Goal: Obtain resource: Obtain resource

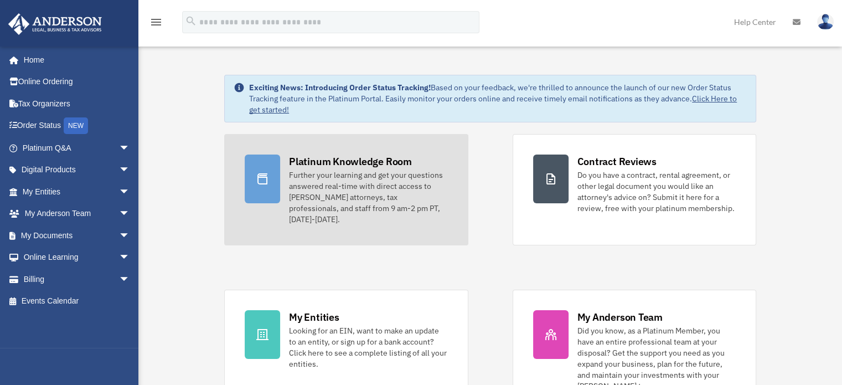
click at [331, 183] on div "Further your learning and get your questions answered real-time with direct acc…" at bounding box center [368, 196] width 158 height 55
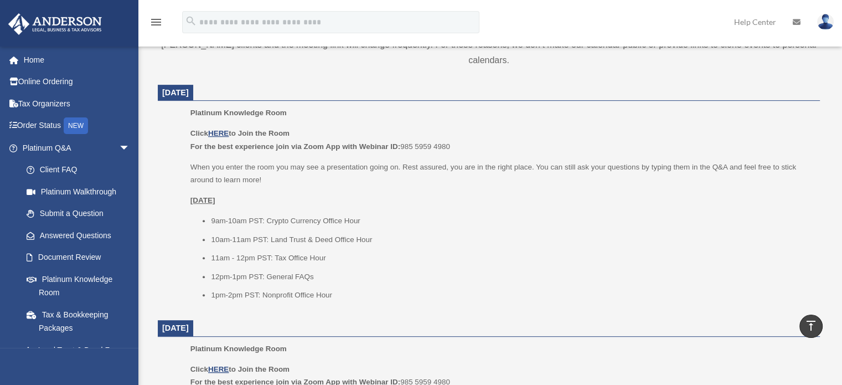
scroll to position [415, 0]
click at [223, 131] on u "HERE" at bounding box center [218, 133] width 20 height 8
click at [66, 110] on link "Tax Organizers" at bounding box center [77, 103] width 139 height 22
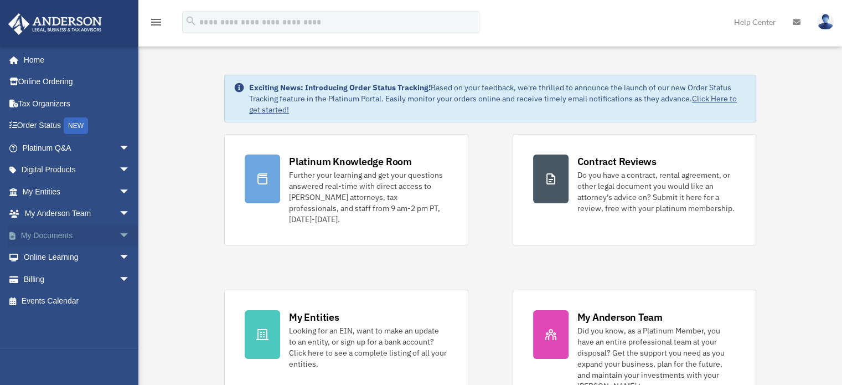
click at [119, 233] on span "arrow_drop_down" at bounding box center [130, 235] width 22 height 23
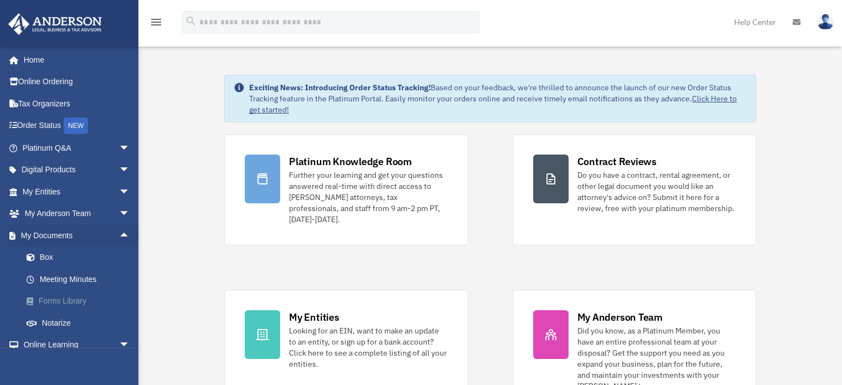
click at [78, 309] on link "Forms Library" at bounding box center [81, 301] width 131 height 22
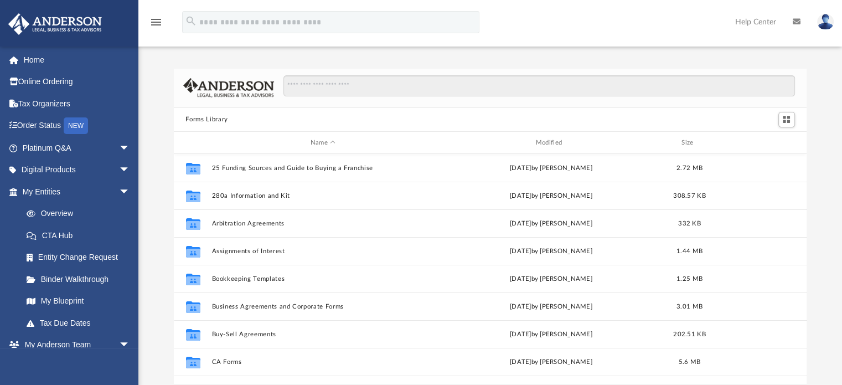
scroll to position [243, 625]
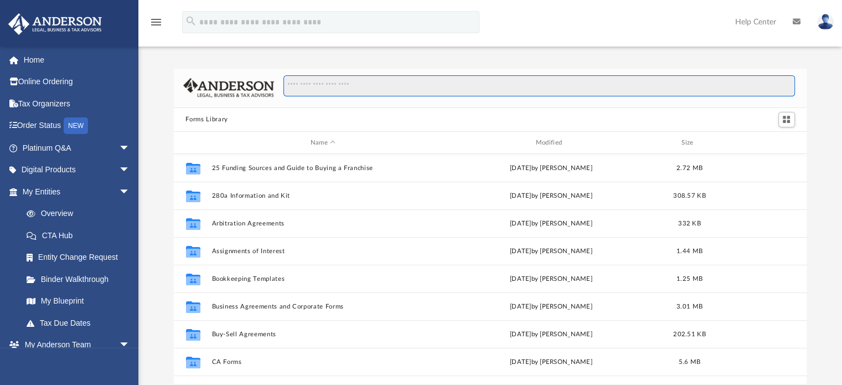
click at [315, 84] on input "Search files and folders" at bounding box center [539, 85] width 511 height 21
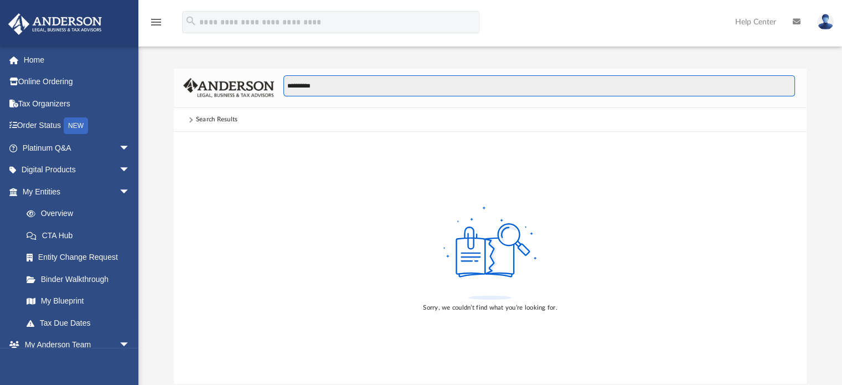
drag, startPoint x: 305, startPoint y: 86, endPoint x: 356, endPoint y: 116, distance: 58.8
click at [333, 102] on div "**********" at bounding box center [534, 91] width 521 height 32
click at [352, 87] on input "**********" at bounding box center [539, 85] width 511 height 21
type input "*"
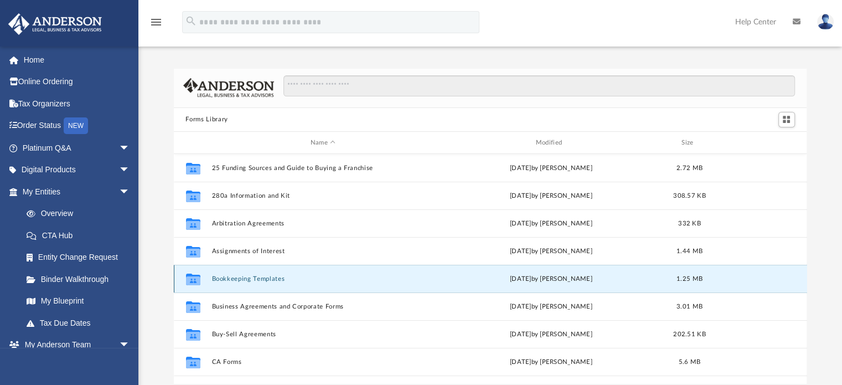
click at [273, 277] on button "Bookkeeping Templates" at bounding box center [323, 278] width 223 height 7
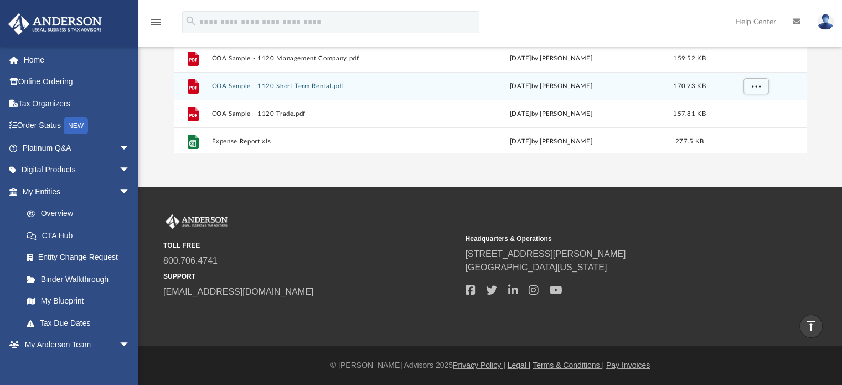
scroll to position [50, 0]
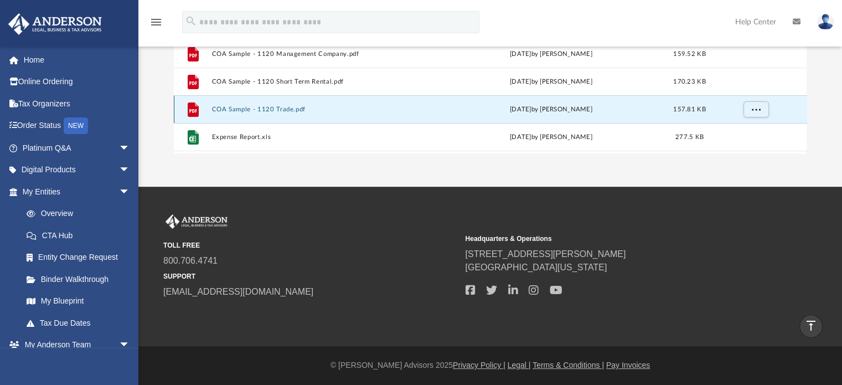
click at [249, 109] on button "COA Sample - 1120 Trade.pdf" at bounding box center [323, 109] width 223 height 7
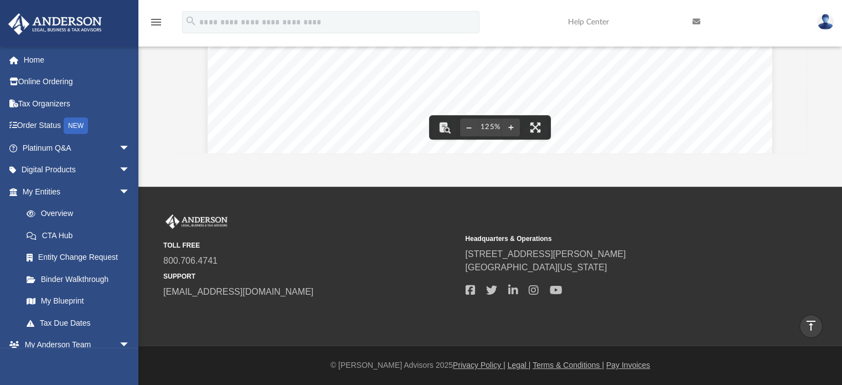
scroll to position [0, 0]
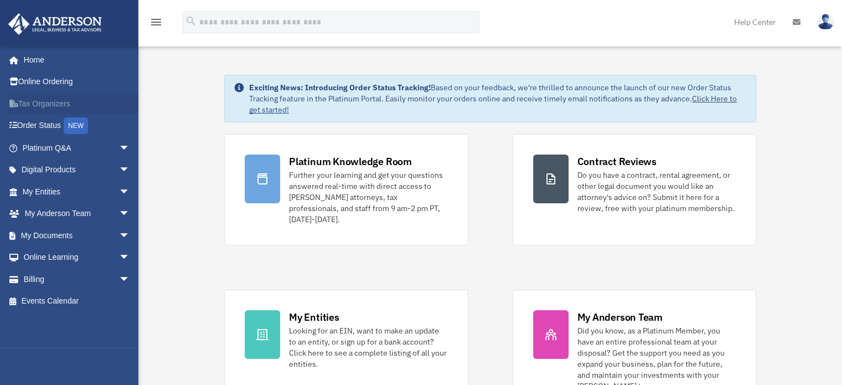
click at [60, 106] on link "Tax Organizers" at bounding box center [77, 103] width 139 height 22
click at [119, 229] on span "arrow_drop_down" at bounding box center [130, 235] width 22 height 23
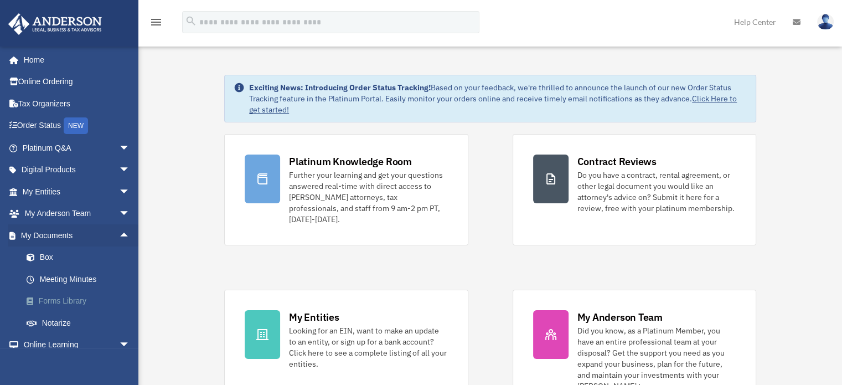
click at [80, 299] on link "Forms Library" at bounding box center [81, 301] width 131 height 22
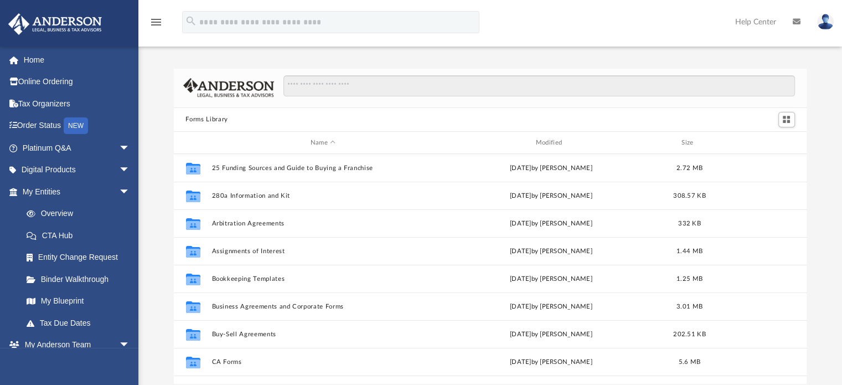
scroll to position [243, 625]
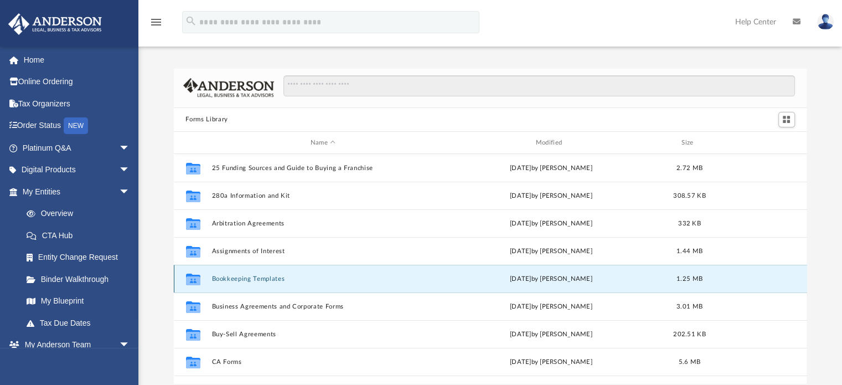
click at [224, 280] on button "Bookkeeping Templates" at bounding box center [323, 278] width 223 height 7
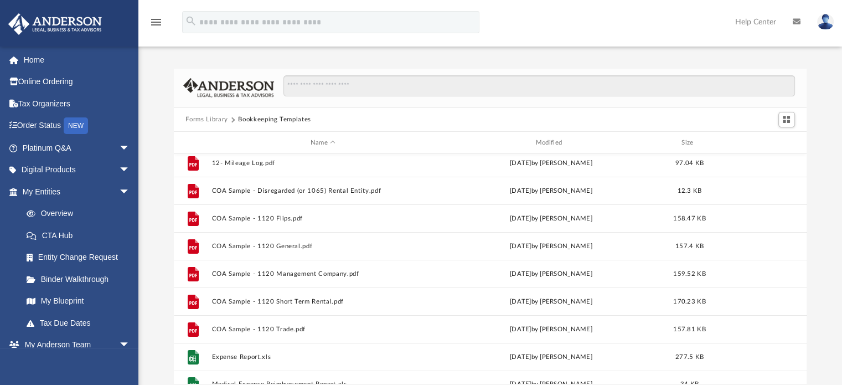
scroll to position [60, 0]
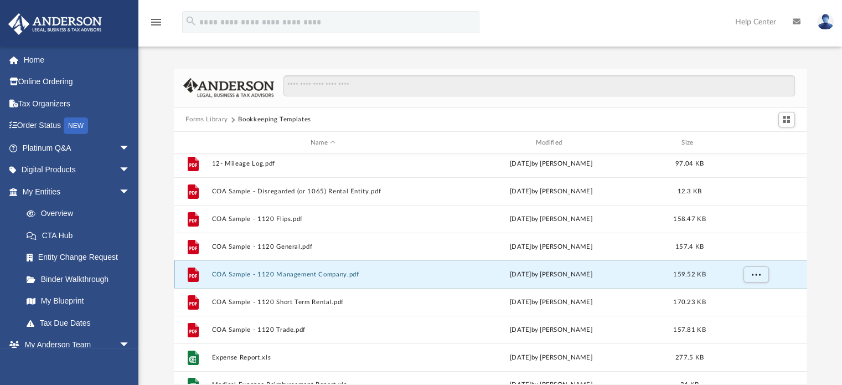
click at [338, 276] on button "COA Sample - 1120 Management Company.pdf" at bounding box center [323, 274] width 223 height 7
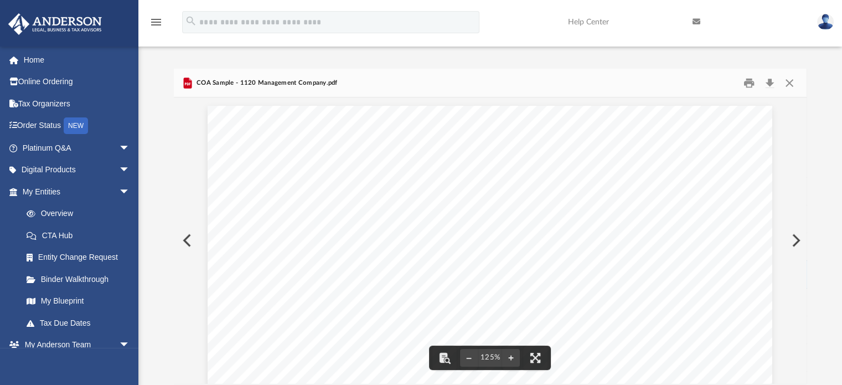
click at [799, 239] on button "Preview" at bounding box center [795, 240] width 24 height 31
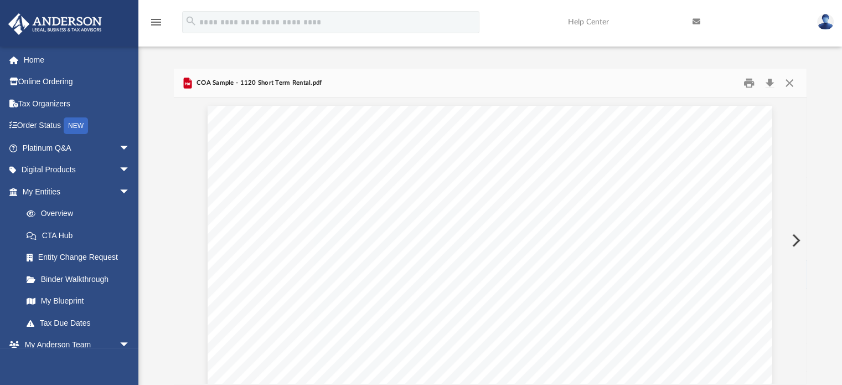
click at [799, 239] on button "Preview" at bounding box center [795, 240] width 24 height 31
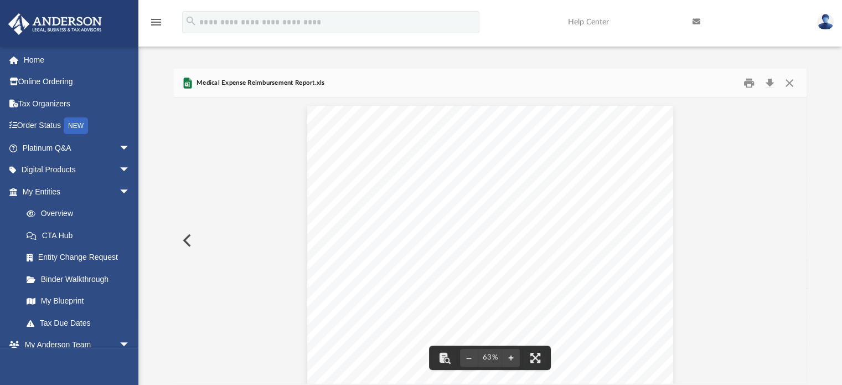
click at [187, 243] on button "Preview" at bounding box center [186, 240] width 24 height 31
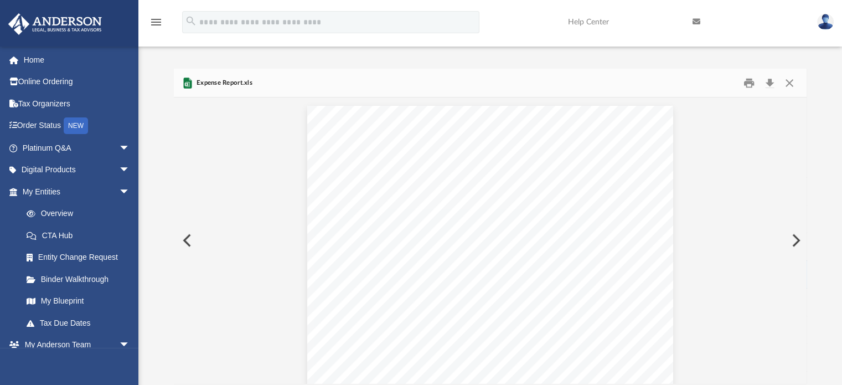
click at [187, 243] on button "Preview" at bounding box center [186, 240] width 24 height 31
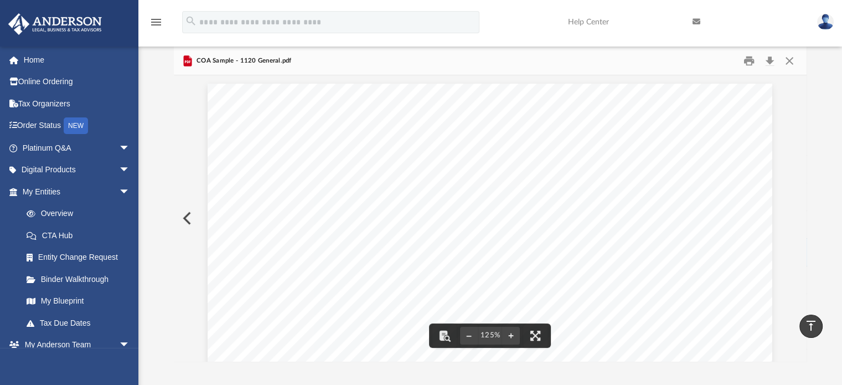
scroll to position [13, 0]
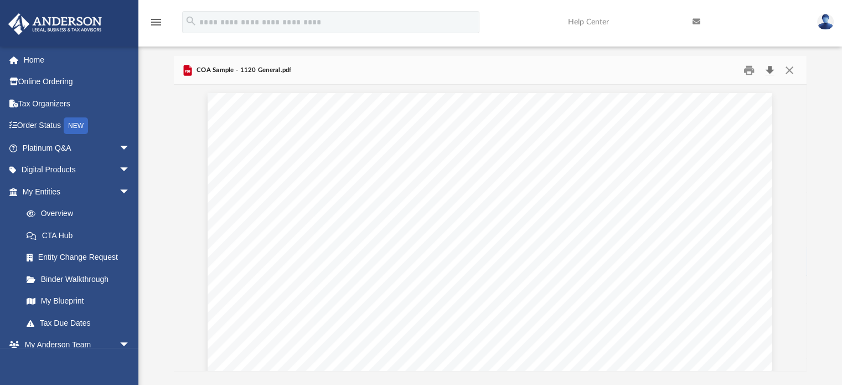
click at [767, 75] on button "Download" at bounding box center [770, 69] width 20 height 17
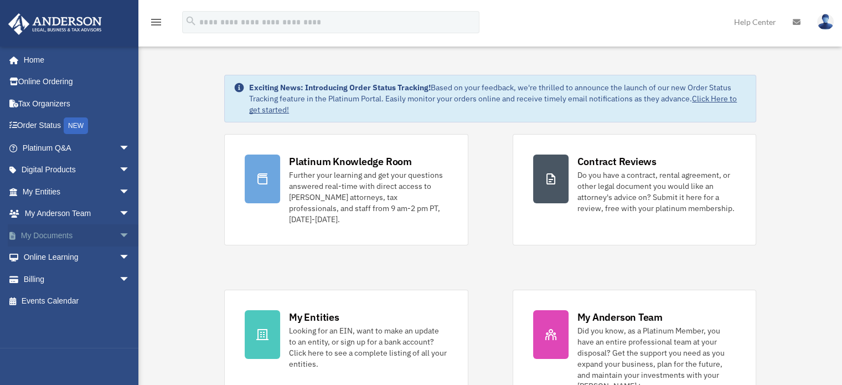
click at [54, 239] on link "My Documents arrow_drop_down" at bounding box center [77, 235] width 139 height 22
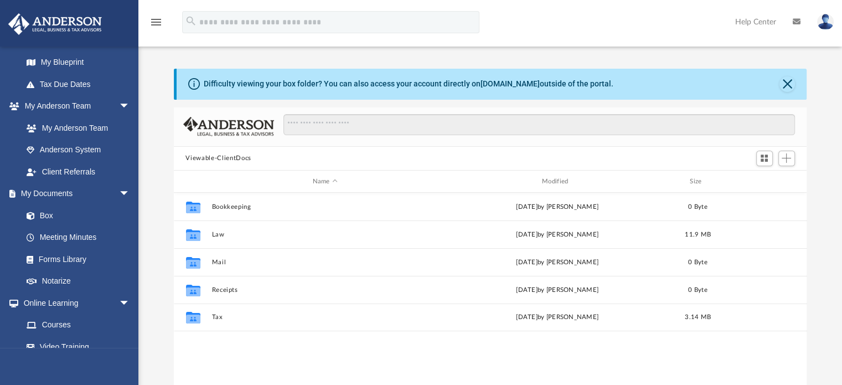
scroll to position [241, 0]
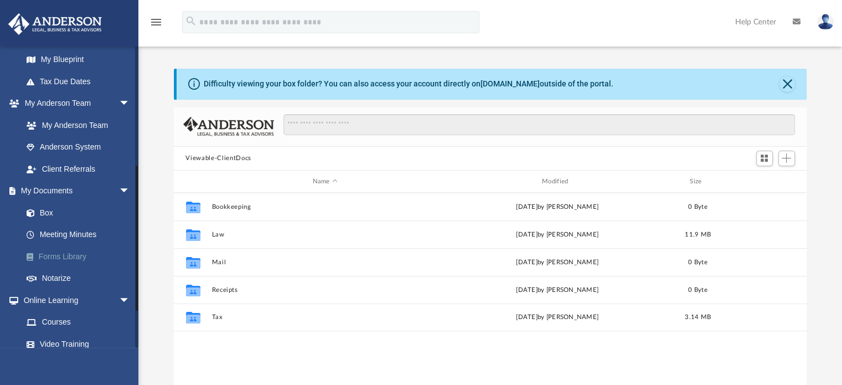
click at [73, 257] on link "Forms Library" at bounding box center [81, 256] width 131 height 22
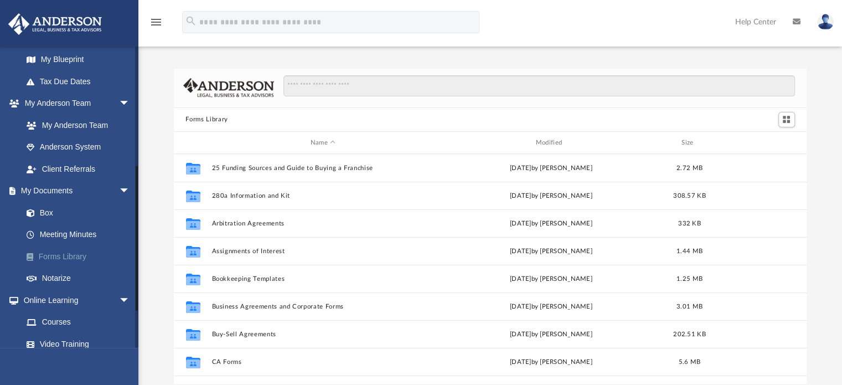
scroll to position [243, 625]
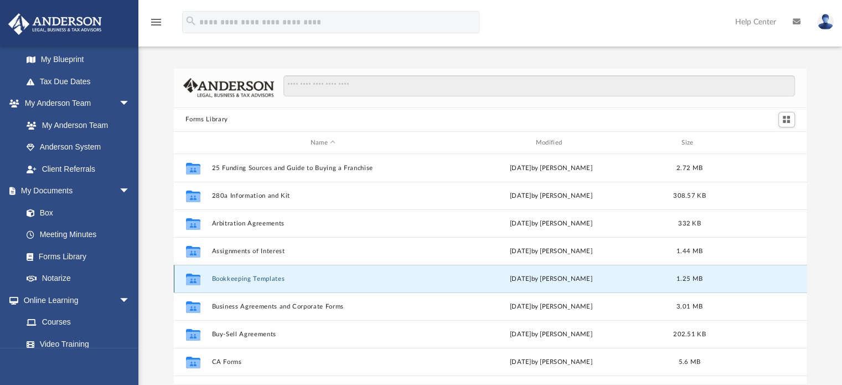
click at [256, 280] on button "Bookkeeping Templates" at bounding box center [323, 278] width 223 height 7
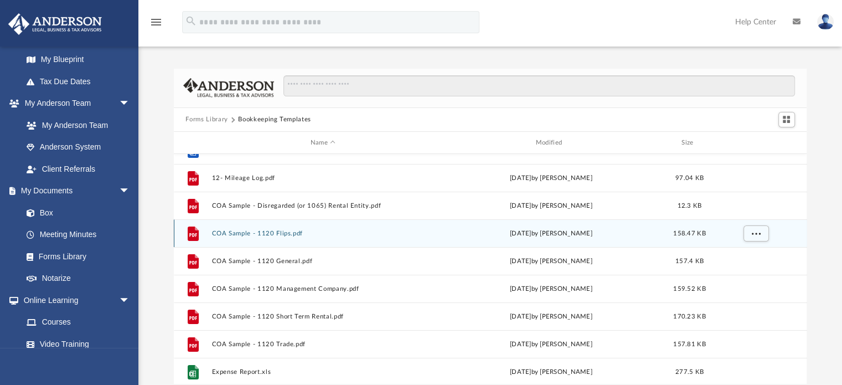
scroll to position [75, 0]
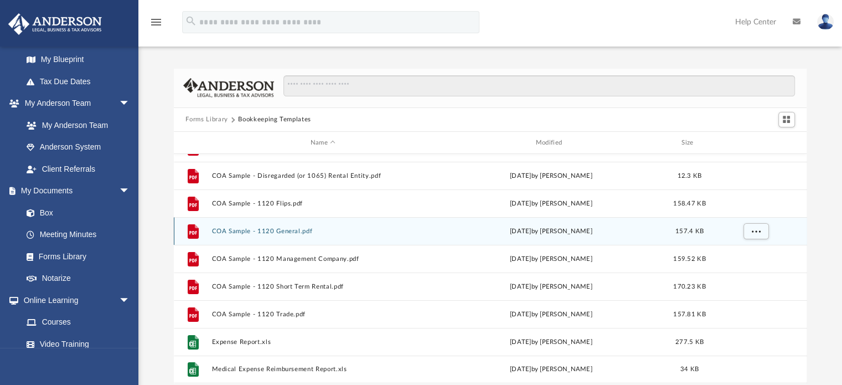
click at [273, 230] on button "COA Sample - 1120 General.pdf" at bounding box center [323, 231] width 223 height 7
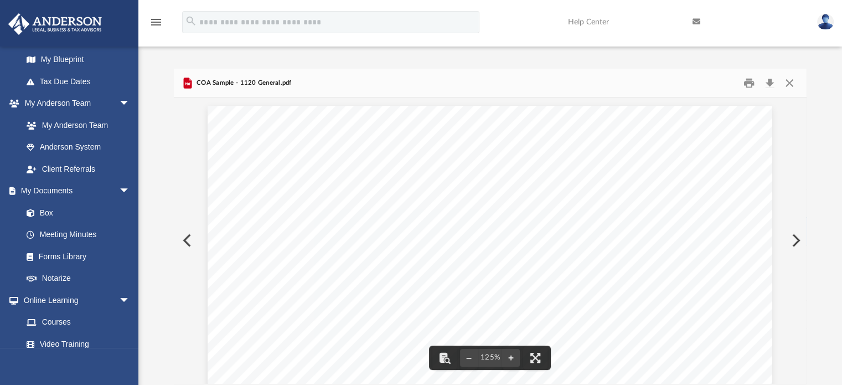
click at [795, 240] on button "Preview" at bounding box center [795, 240] width 24 height 31
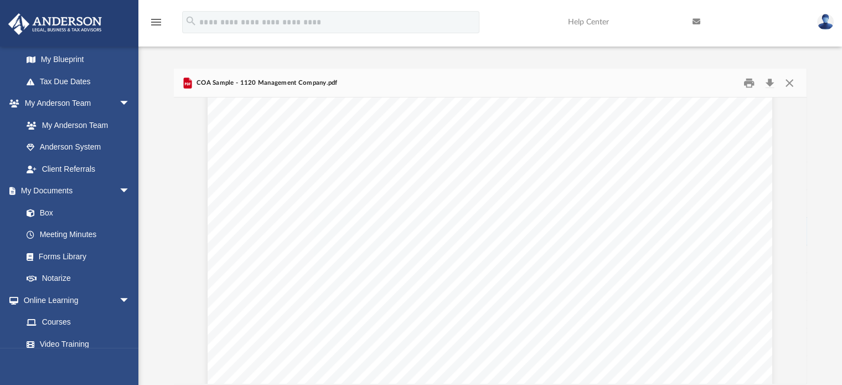
scroll to position [0, 0]
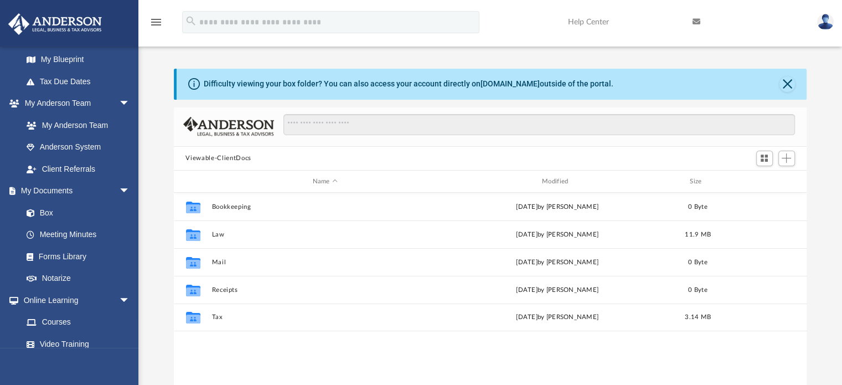
scroll to position [243, 625]
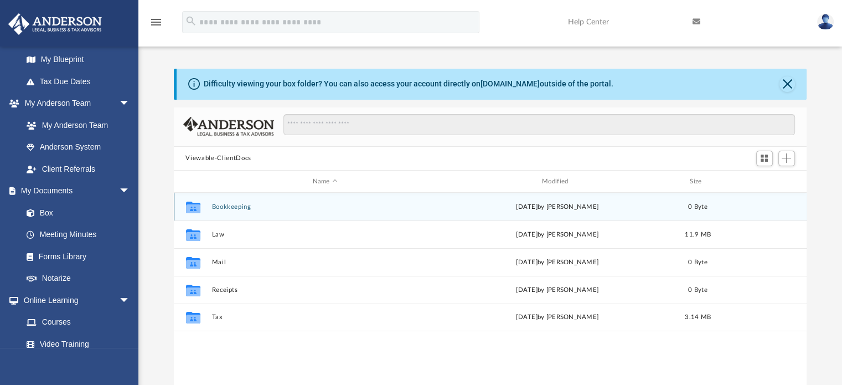
click at [237, 205] on button "Bookkeeping" at bounding box center [325, 206] width 227 height 7
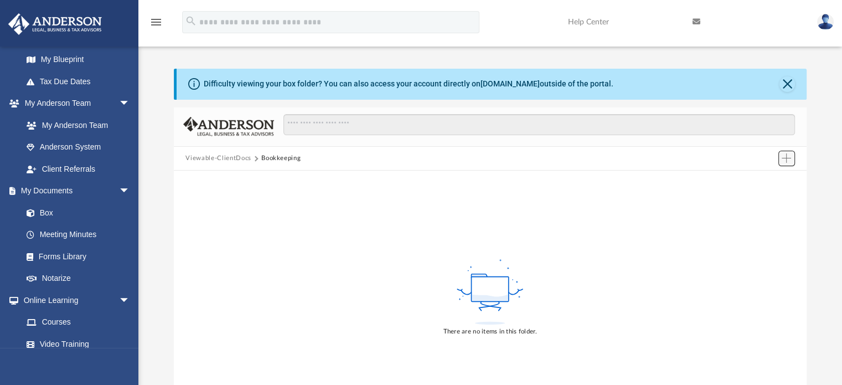
click at [791, 162] on span "Add" at bounding box center [786, 157] width 9 height 9
click at [792, 163] on button "Add" at bounding box center [787, 159] width 17 height 16
click at [284, 156] on button "Bookkeeping" at bounding box center [280, 158] width 39 height 10
click at [789, 86] on button "Close" at bounding box center [788, 84] width 16 height 16
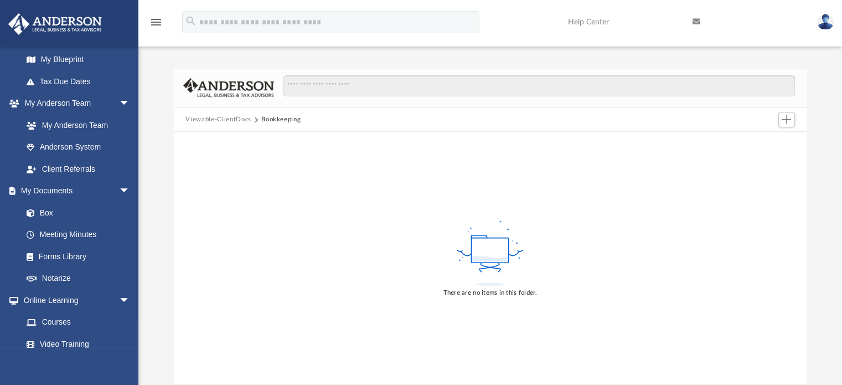
click at [286, 115] on button "Bookkeeping" at bounding box center [280, 120] width 39 height 10
click at [81, 254] on link "Forms Library" at bounding box center [81, 256] width 131 height 22
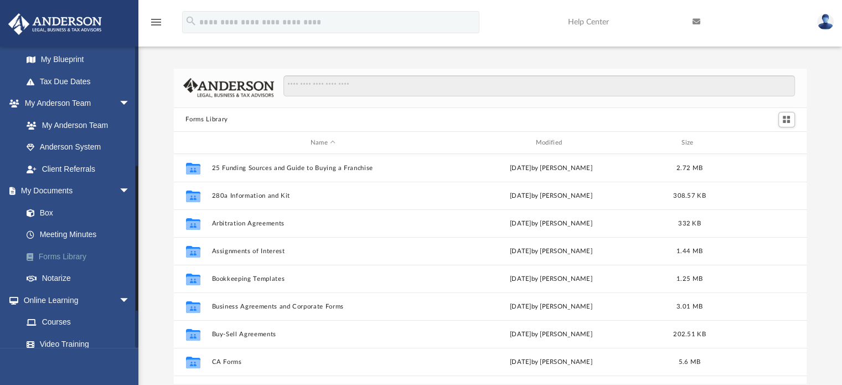
scroll to position [243, 625]
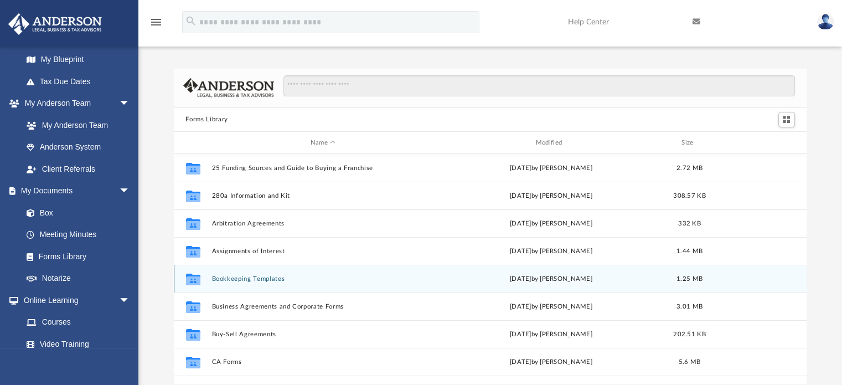
click at [194, 279] on icon "grid" at bounding box center [193, 280] width 14 height 9
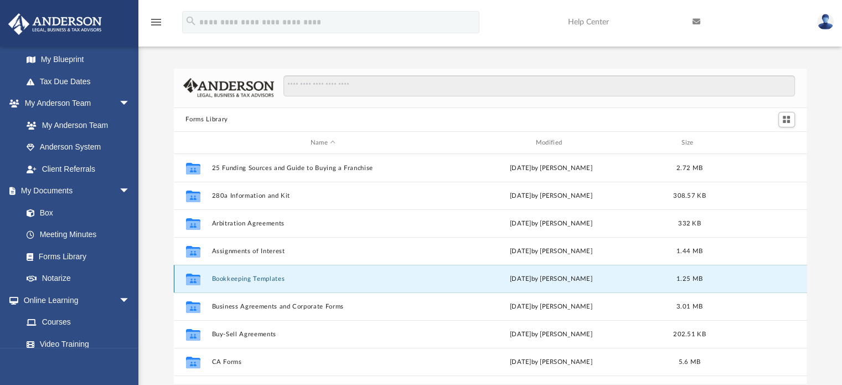
click at [234, 276] on button "Bookkeeping Templates" at bounding box center [323, 278] width 223 height 7
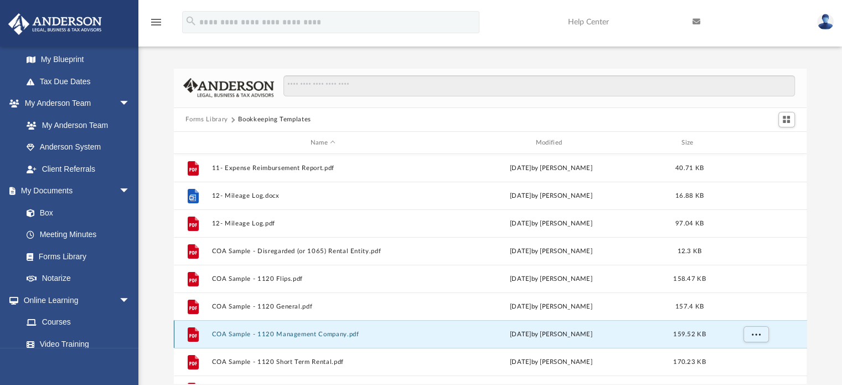
click at [289, 332] on button "COA Sample - 1120 Management Company.pdf" at bounding box center [323, 334] width 223 height 7
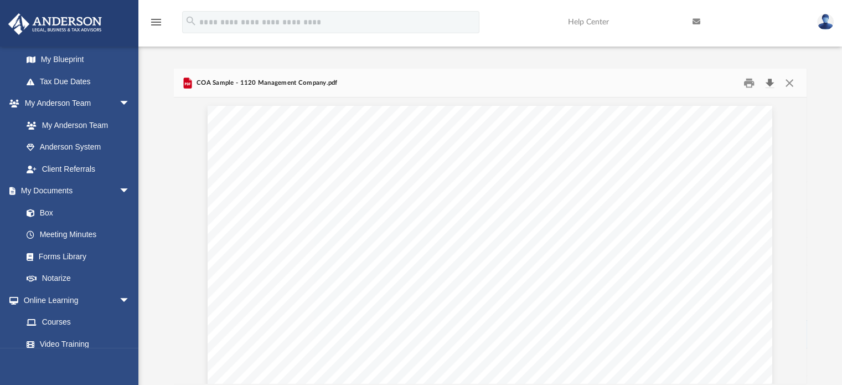
click at [768, 81] on button "Download" at bounding box center [770, 82] width 20 height 17
click at [789, 80] on button "Close" at bounding box center [790, 82] width 20 height 17
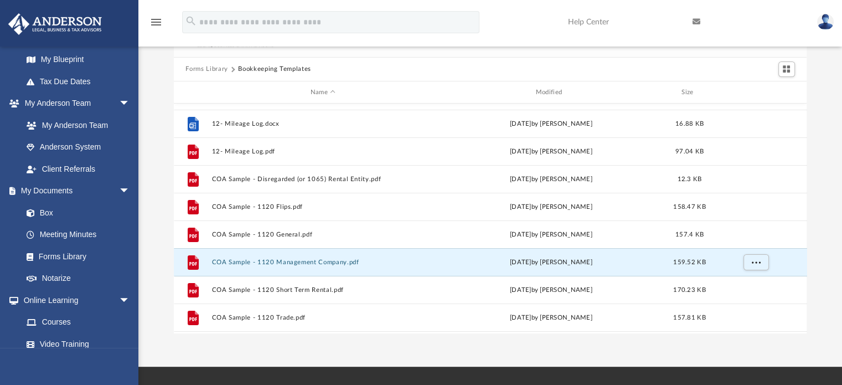
scroll to position [21, 0]
click at [756, 262] on span "More options" at bounding box center [756, 263] width 9 height 6
click at [746, 281] on li "Preview" at bounding box center [746, 285] width 32 height 12
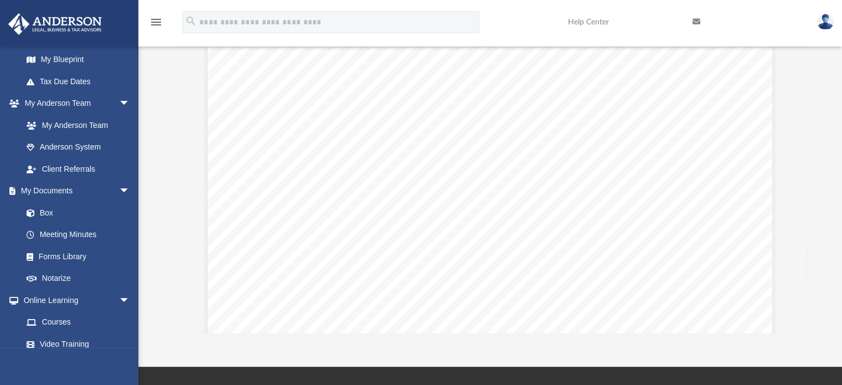
scroll to position [0, 0]
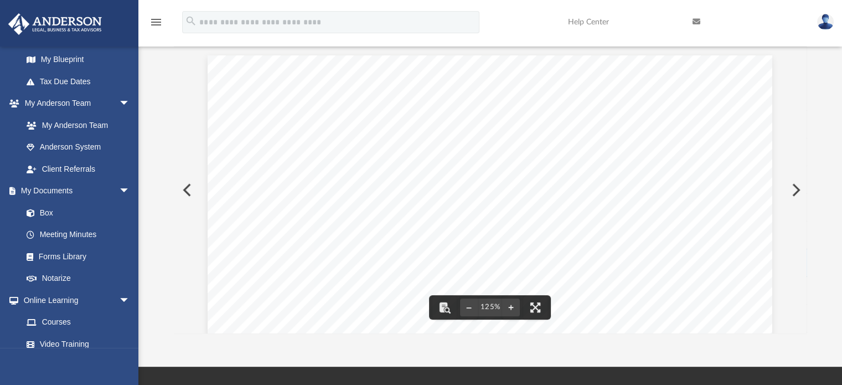
click at [152, 23] on icon "menu" at bounding box center [156, 22] width 13 height 13
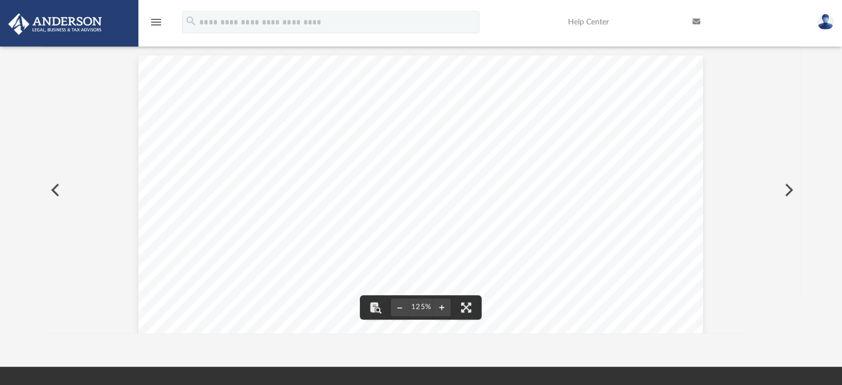
scroll to position [243, 749]
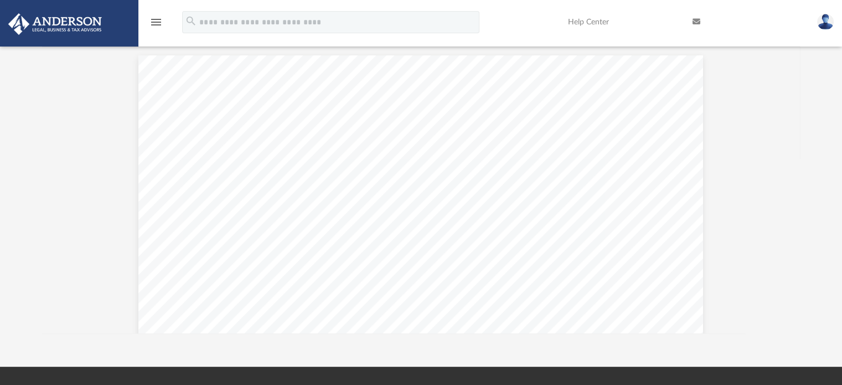
click at [152, 23] on icon "menu" at bounding box center [156, 22] width 13 height 13
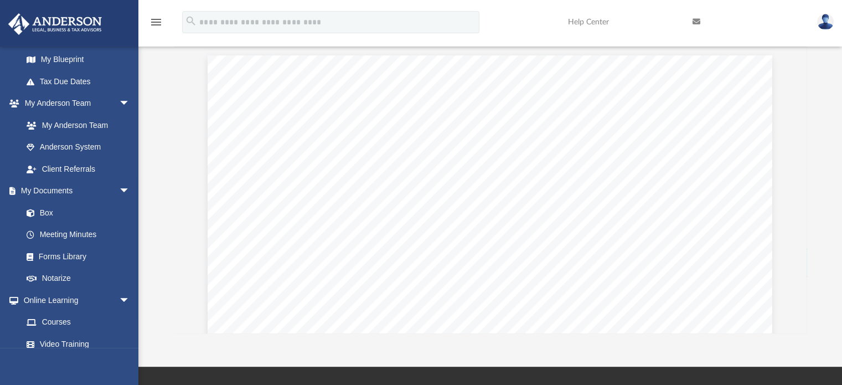
scroll to position [9, 9]
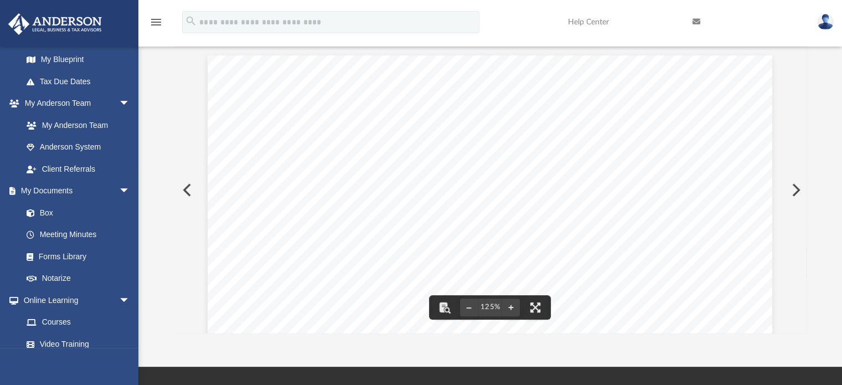
click at [186, 192] on button "Preview" at bounding box center [186, 189] width 24 height 31
click at [795, 181] on button "Preview" at bounding box center [795, 189] width 24 height 31
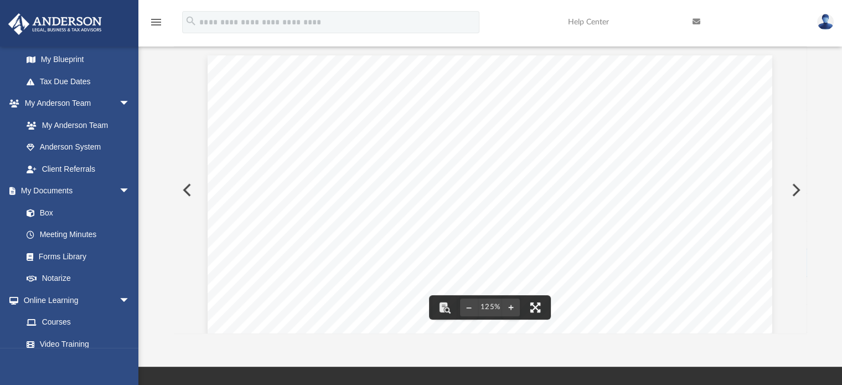
click at [534, 312] on button "File preview" at bounding box center [535, 307] width 24 height 24
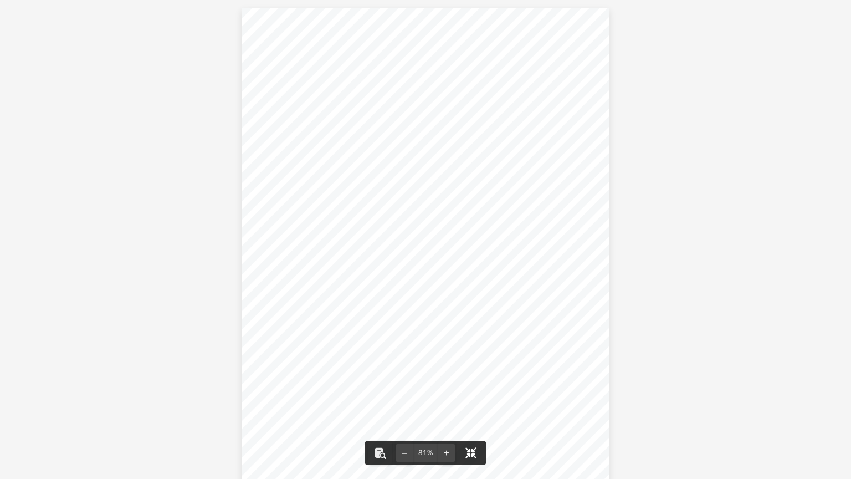
scroll to position [223, 0]
click at [421, 39] on div "Chart of Accounts (Sample) 1120 Management Company 1 Account Name QBD Type QBO …" at bounding box center [425, 246] width 368 height 476
click at [421, 40] on div "Chart of Accounts (Sample) 1120 Management Company 1 Account Name QBD Type QBO …" at bounding box center [425, 246] width 368 height 476
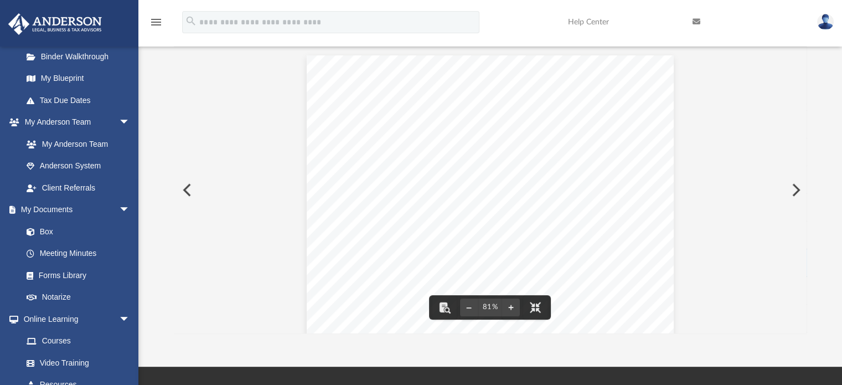
scroll to position [241, 0]
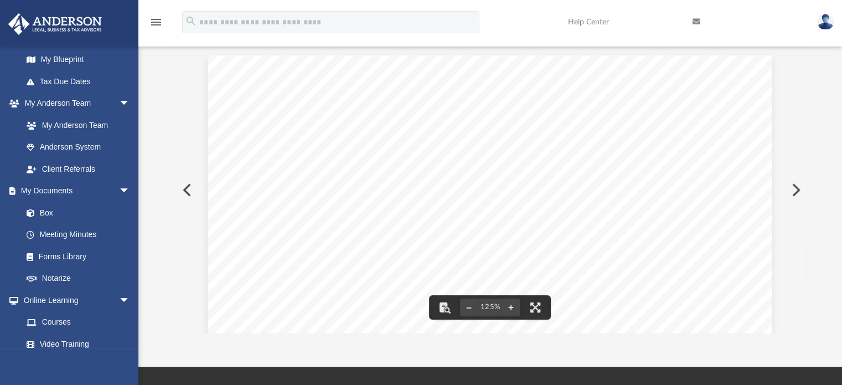
click at [191, 185] on button "Preview" at bounding box center [186, 189] width 24 height 31
click at [599, 20] on link "Help Center" at bounding box center [622, 22] width 125 height 44
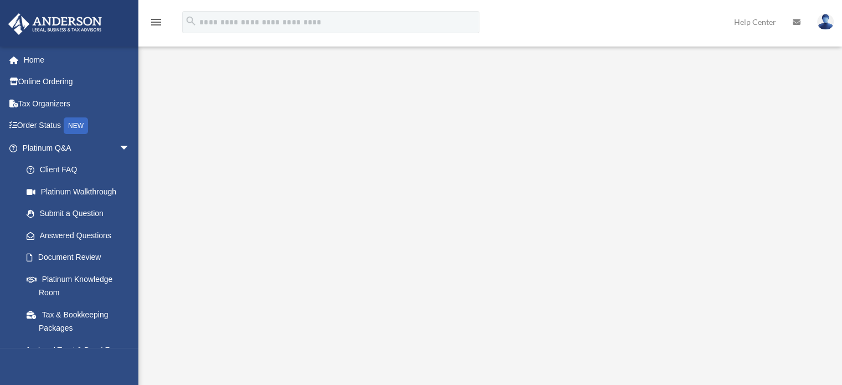
click at [794, 189] on div "<span data-mce-type="bookmark" style="display: inline-block; width: 0px; overfl…" at bounding box center [489, 252] width 679 height 373
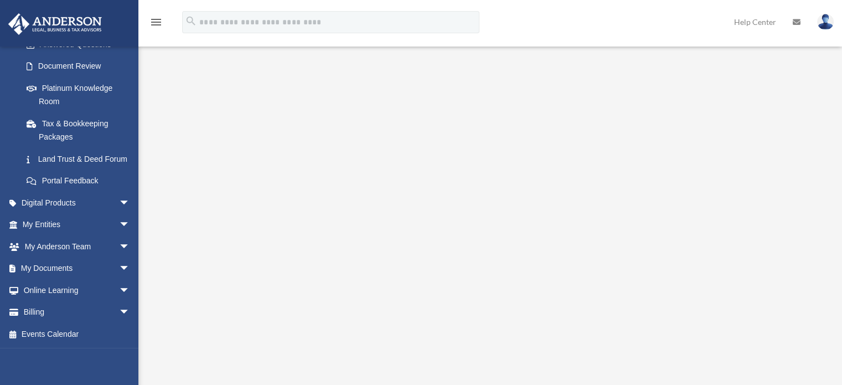
scroll to position [192, 0]
click at [119, 280] on span "arrow_drop_down" at bounding box center [130, 269] width 22 height 23
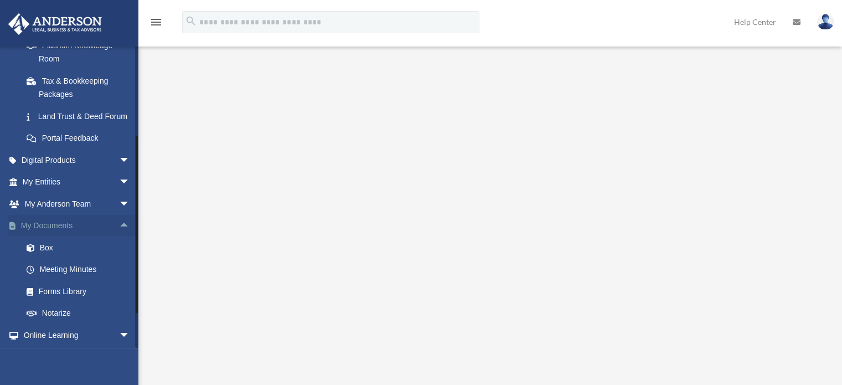
scroll to position [292, 0]
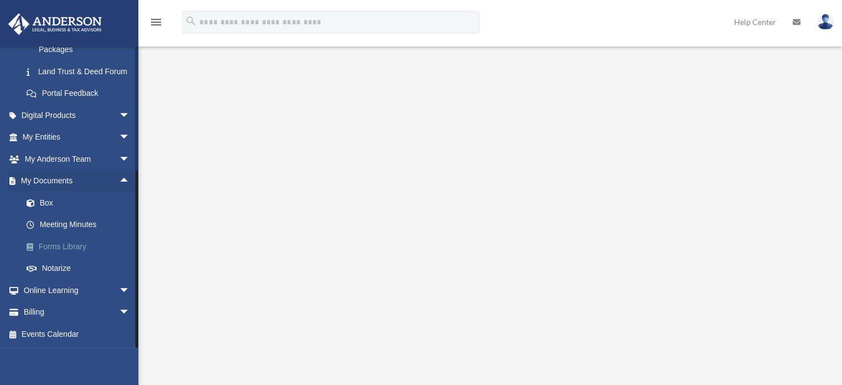
click at [75, 242] on link "Forms Library" at bounding box center [81, 246] width 131 height 22
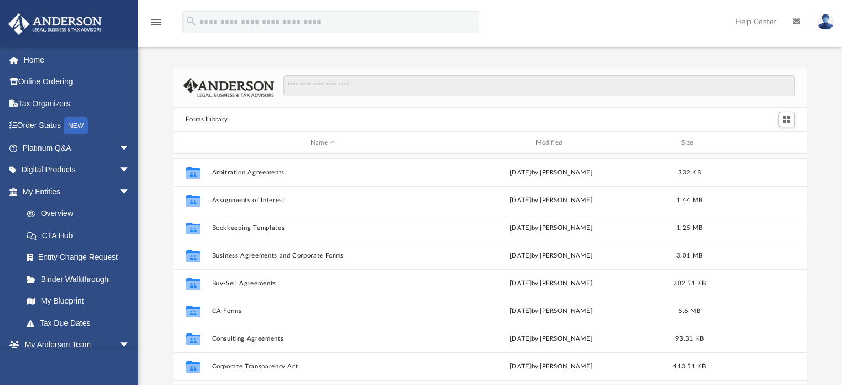
scroll to position [55, 0]
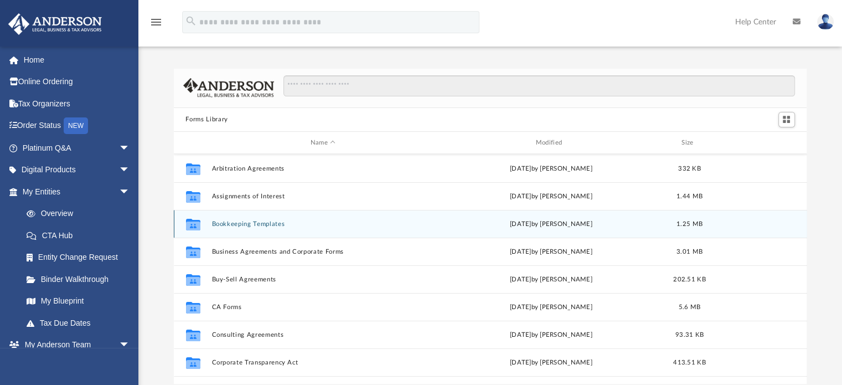
click at [196, 225] on icon "grid" at bounding box center [193, 226] width 14 height 9
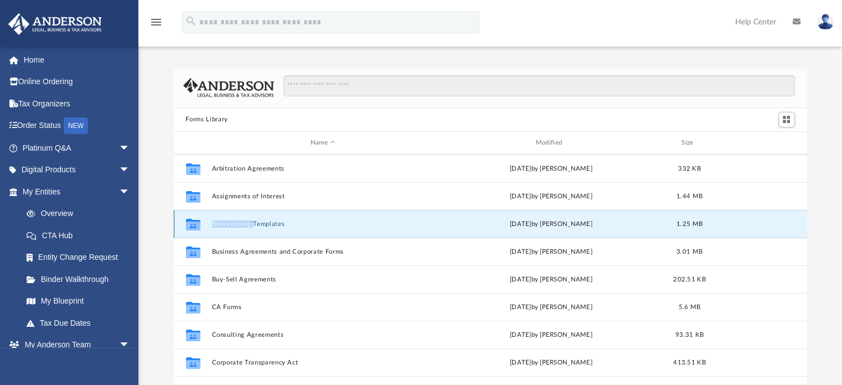
click at [196, 225] on icon "grid" at bounding box center [193, 226] width 14 height 9
click at [221, 223] on button "Bookkeeping Templates" at bounding box center [323, 223] width 223 height 7
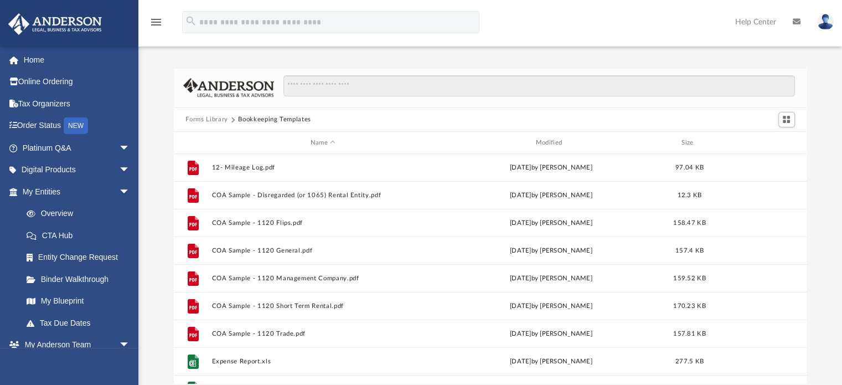
scroll to position [75, 0]
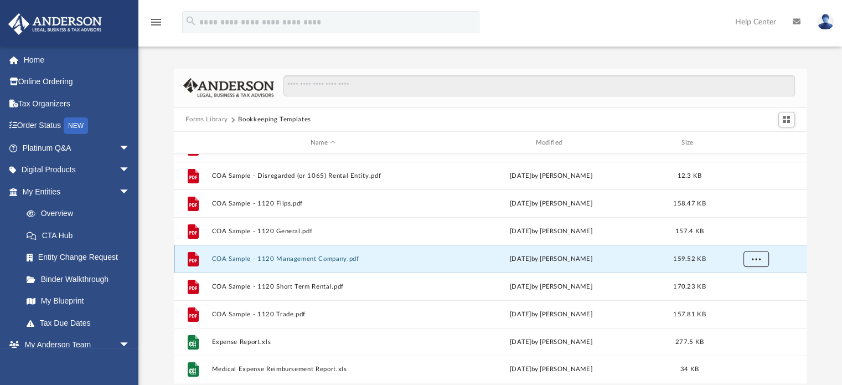
click at [758, 262] on button "More options" at bounding box center [755, 259] width 25 height 17
click at [748, 295] on li "Download" at bounding box center [746, 299] width 32 height 12
